Goal: Find specific page/section: Find specific page/section

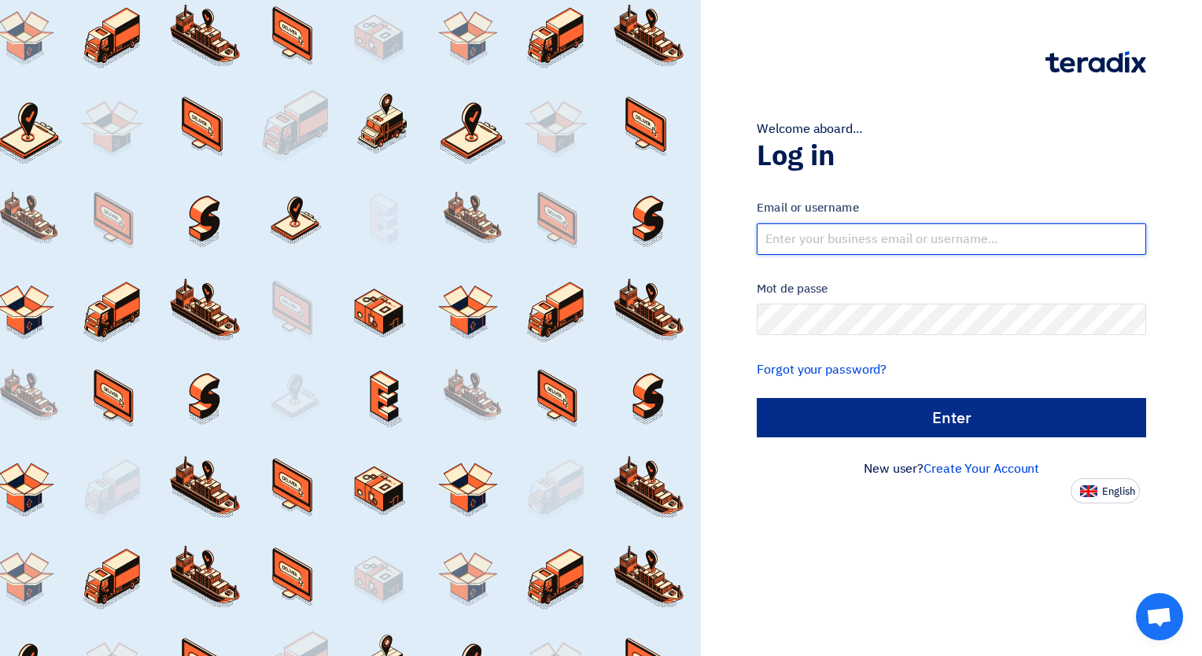
type input "[PERSON_NAME][EMAIL_ADDRESS][DOMAIN_NAME]"
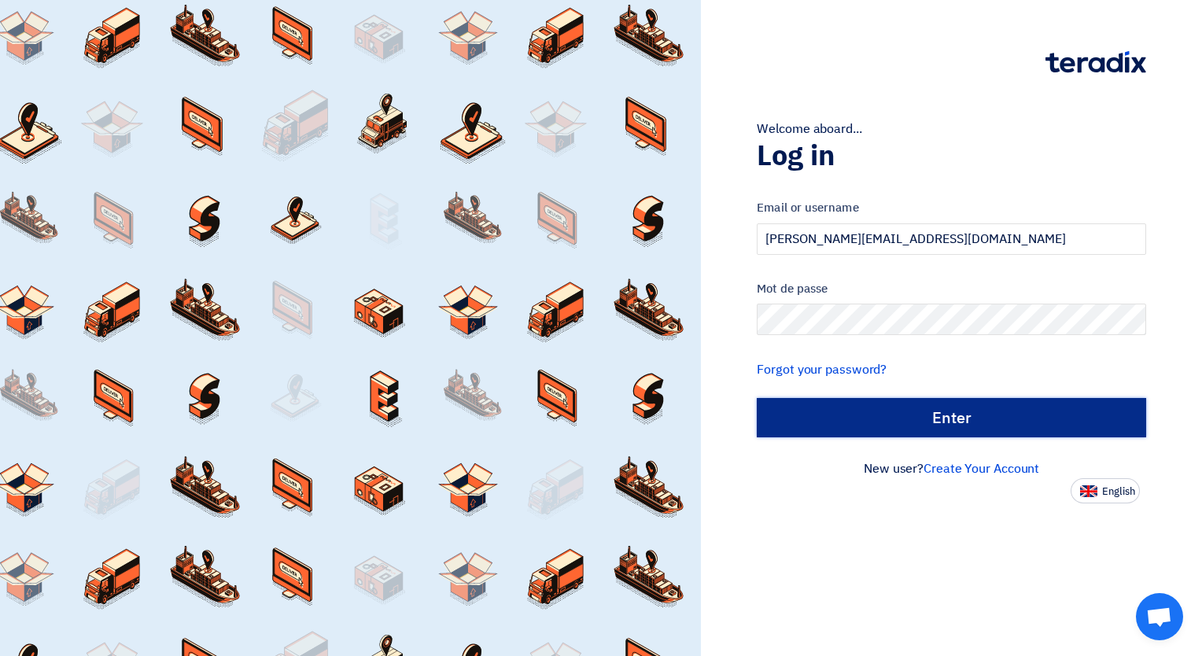
click at [931, 407] on input "الدخول" at bounding box center [951, 417] width 389 height 39
type input "Sign in"
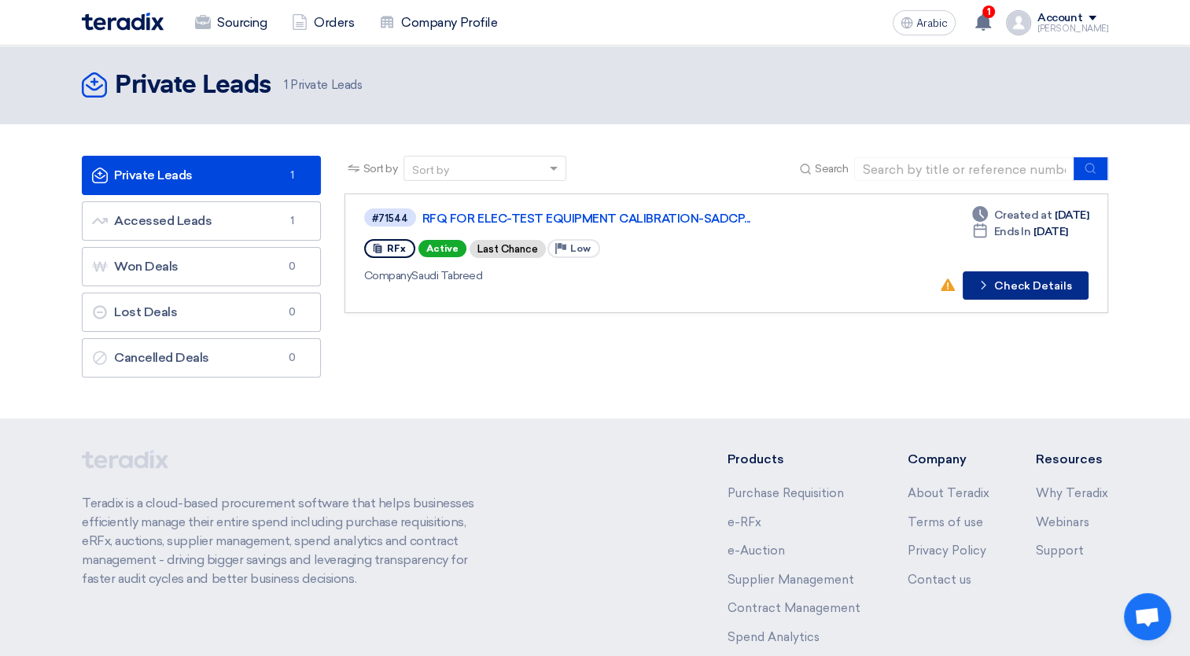
click at [1018, 282] on font "Check Details" at bounding box center [1033, 286] width 78 height 11
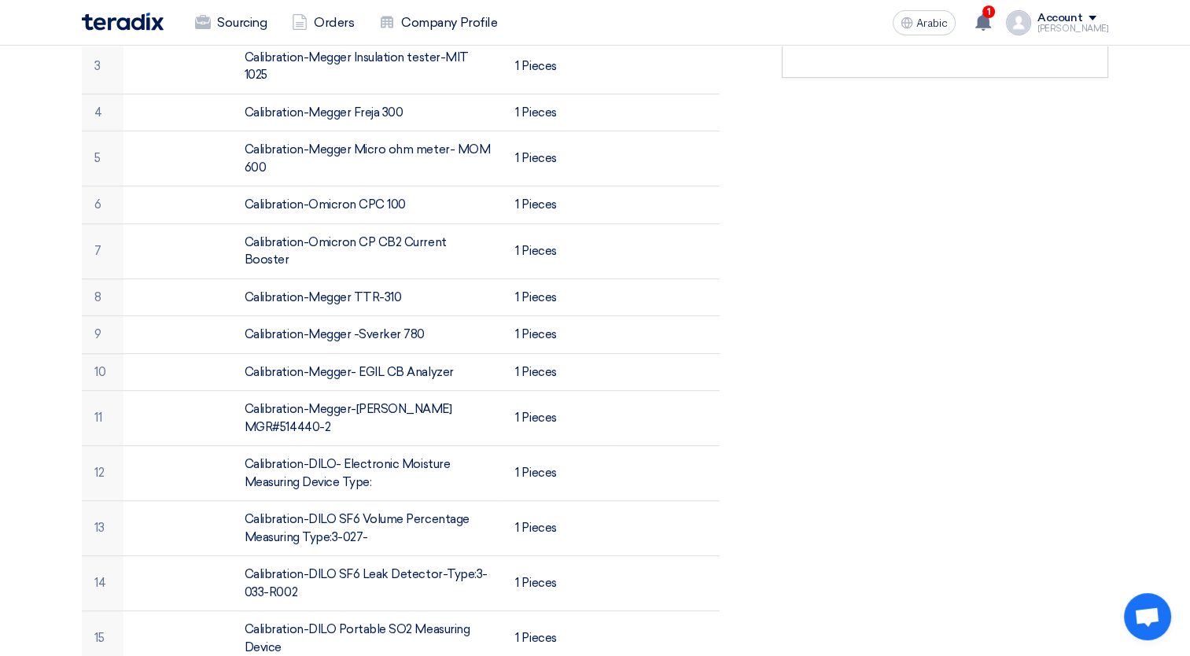
scroll to position [602, 0]
